Goal: Information Seeking & Learning: Learn about a topic

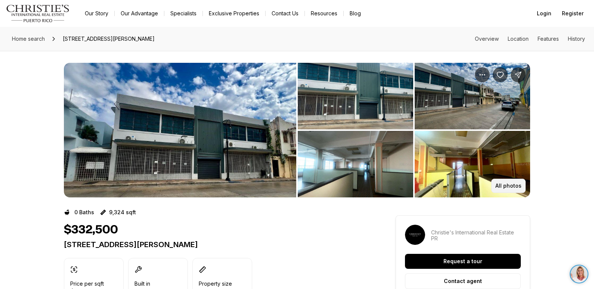
click at [518, 185] on p "All photos" at bounding box center [508, 186] width 26 height 6
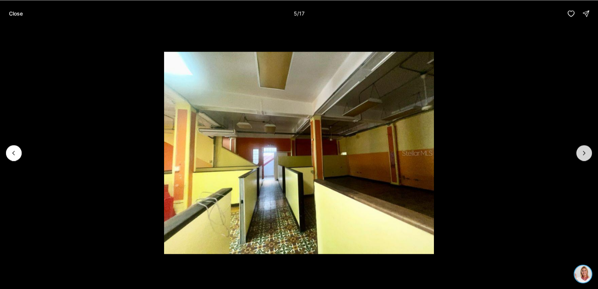
click at [581, 155] on icon "Next slide" at bounding box center [583, 152] width 7 height 7
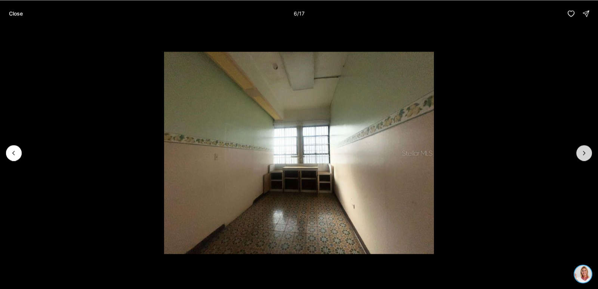
click at [581, 155] on icon "Next slide" at bounding box center [583, 152] width 7 height 7
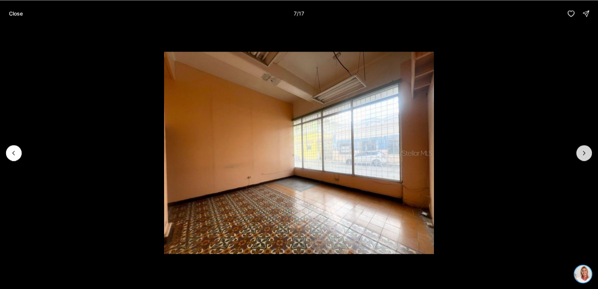
click at [584, 154] on icon "Next slide" at bounding box center [583, 152] width 7 height 7
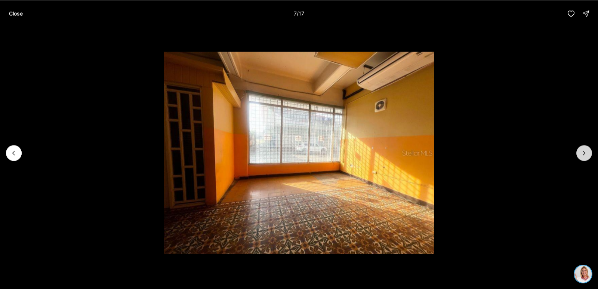
click at [584, 154] on icon "Next slide" at bounding box center [583, 152] width 7 height 7
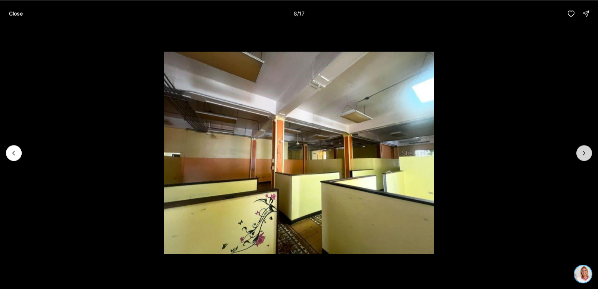
click at [584, 154] on icon "Next slide" at bounding box center [583, 152] width 7 height 7
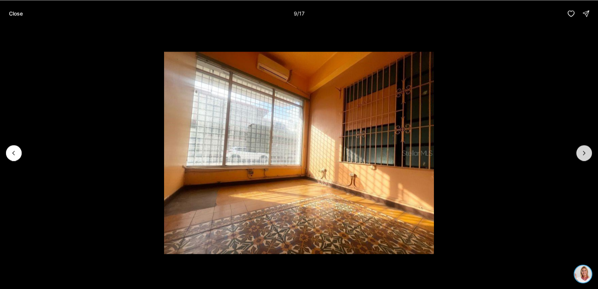
click at [584, 154] on icon "Next slide" at bounding box center [583, 152] width 7 height 7
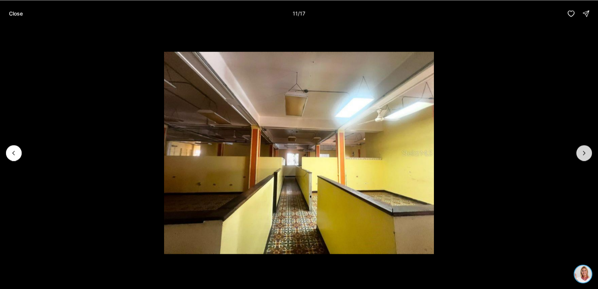
click at [584, 154] on icon "Next slide" at bounding box center [583, 152] width 7 height 7
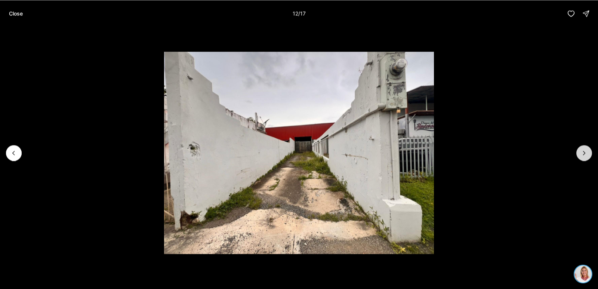
click at [584, 154] on icon "Next slide" at bounding box center [583, 152] width 7 height 7
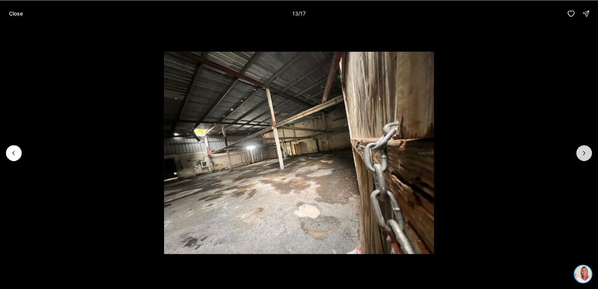
click at [584, 154] on icon "Next slide" at bounding box center [583, 152] width 7 height 7
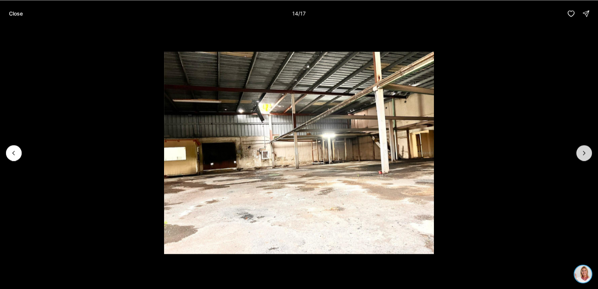
click at [584, 154] on icon "Next slide" at bounding box center [583, 152] width 7 height 7
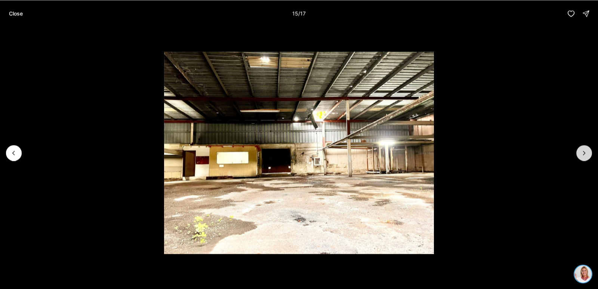
click at [584, 154] on icon "Next slide" at bounding box center [583, 152] width 7 height 7
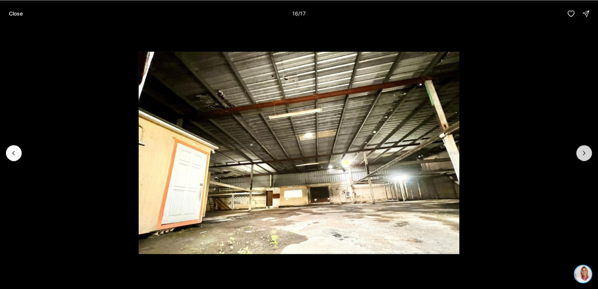
click at [584, 154] on icon "Next slide" at bounding box center [583, 152] width 7 height 7
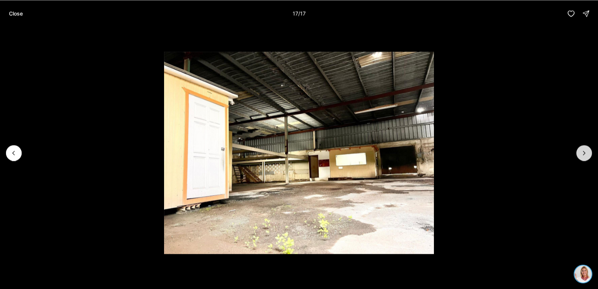
click at [584, 154] on div at bounding box center [584, 153] width 16 height 16
